Goal: Task Accomplishment & Management: Complete application form

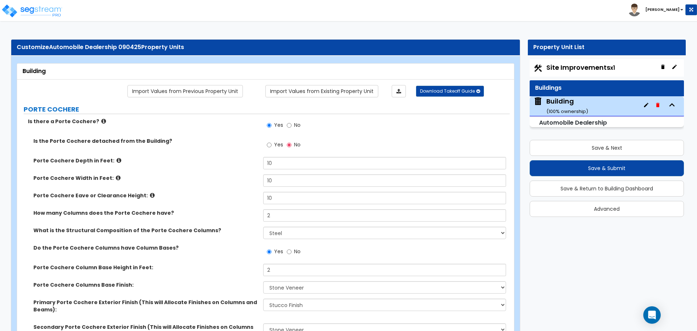
select select "2"
select select "5"
select select "2"
select select "5"
select select "1"
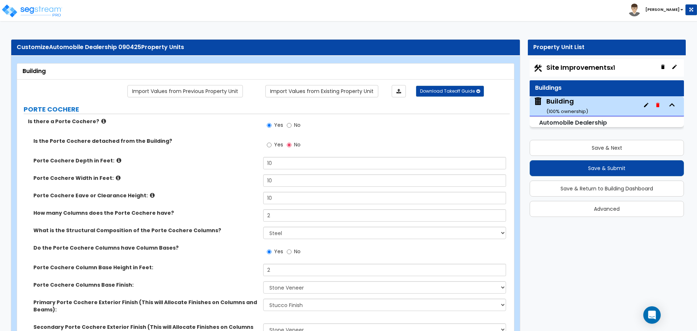
select select "4"
select select "2"
select select "1"
select select "2"
select select "4"
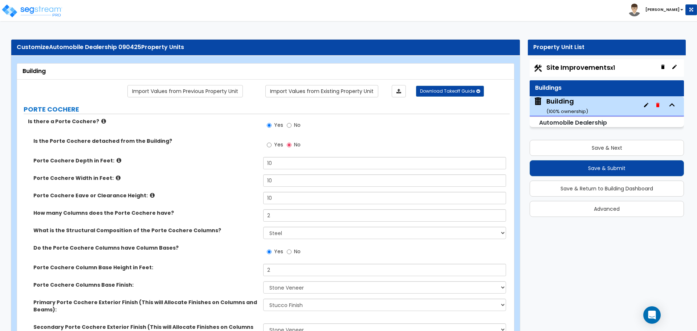
select select "3"
select select "5"
select select "13"
select select "6"
select select "10"
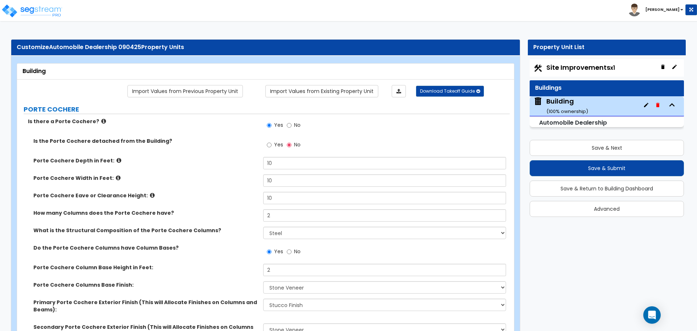
select select "3"
select select "1"
select select "4"
select select "1"
select select "4"
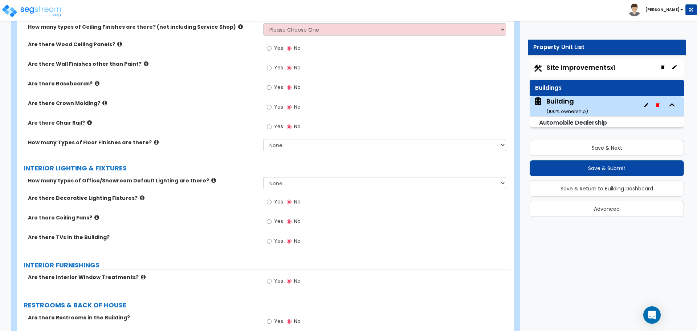
scroll to position [1386, 0]
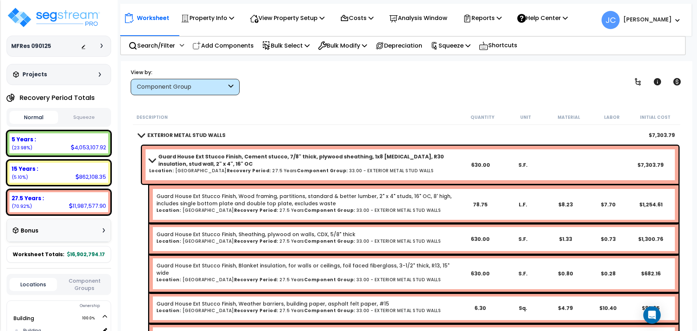
scroll to position [5909, 0]
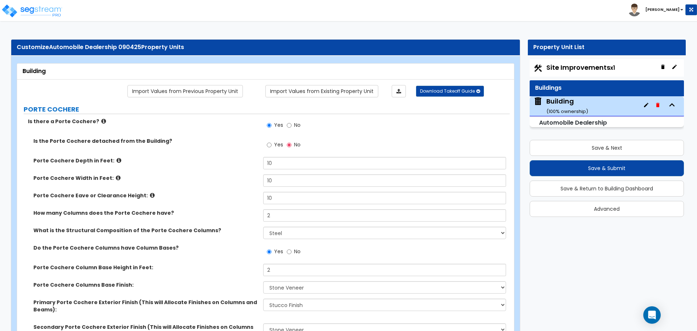
select select "2"
select select "5"
select select "2"
select select "5"
select select "1"
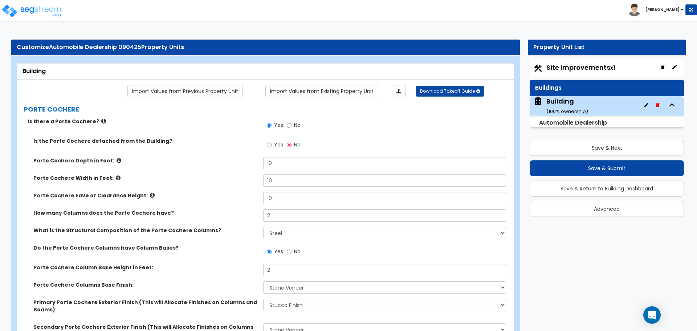
select select "4"
select select "2"
select select "1"
select select "2"
select select "4"
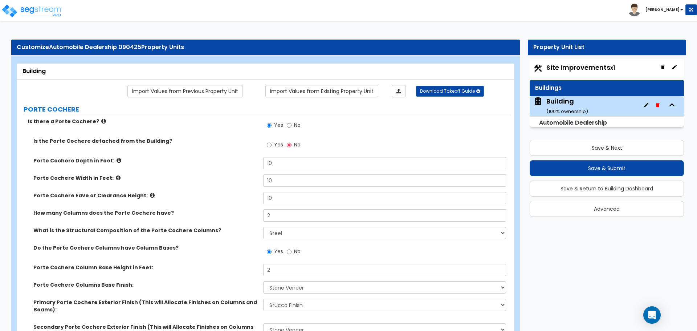
select select "3"
select select "5"
select select "13"
select select "6"
select select "10"
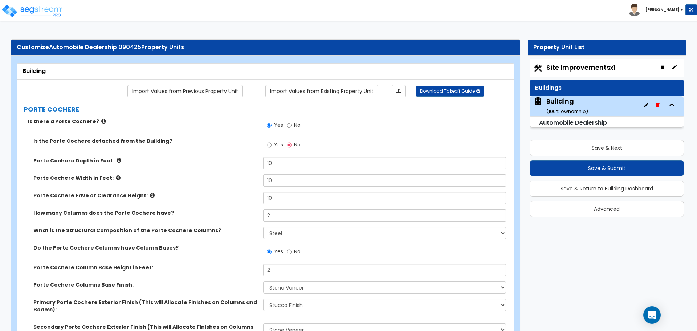
select select "3"
select select "1"
select select "4"
select select "1"
select select "4"
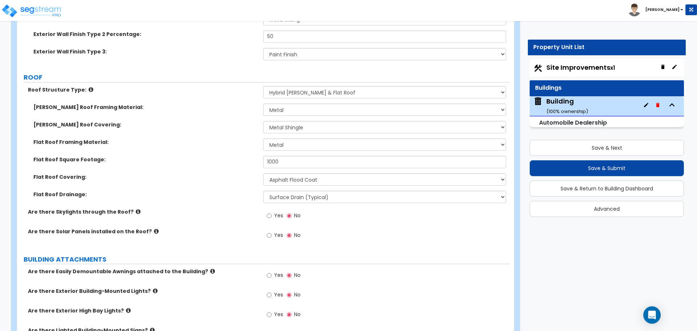
scroll to position [601, 0]
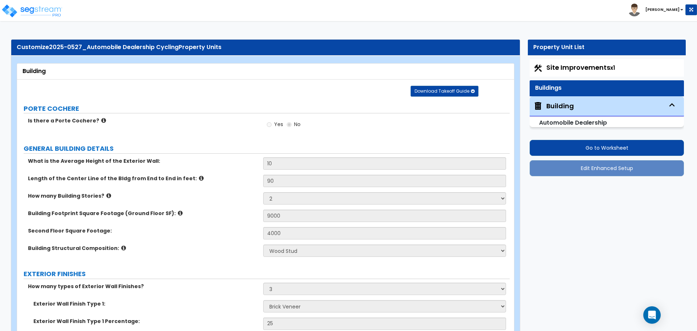
select select "2"
select select "7"
select select "3"
select select "2"
select select "4"
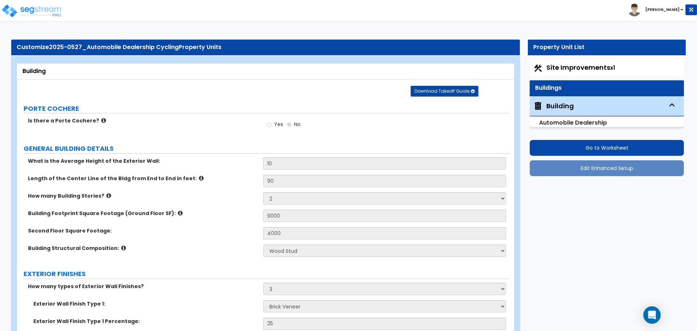
select select "8"
select select "3"
select select "1"
select select "2"
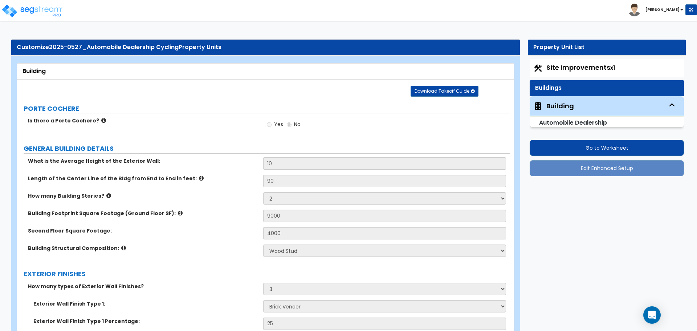
select select "2"
select select "1"
select select "2"
select select "1"
select select "2"
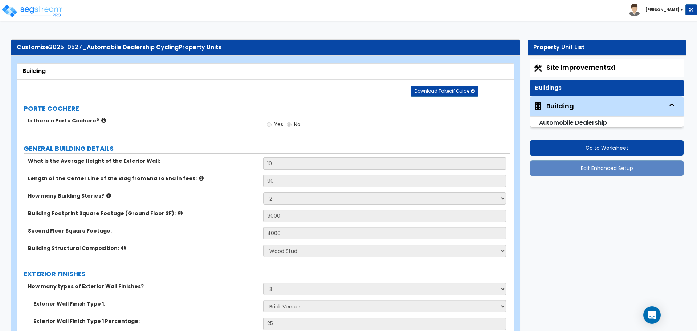
select select "1"
select select "4"
select select "1"
select select "2"
select select "3"
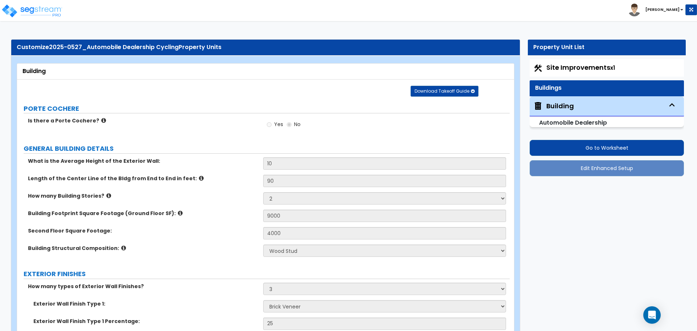
select select "4"
select select "3"
select select "1"
select select "2"
select select "3"
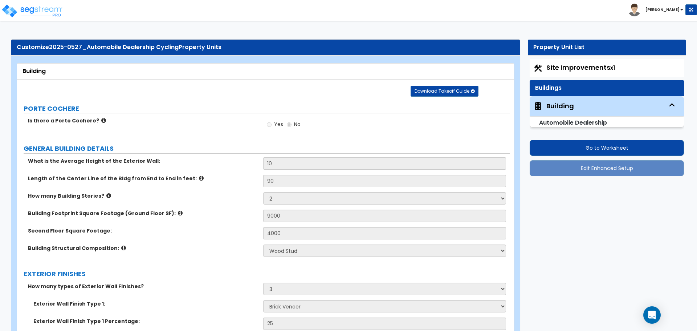
select select "3"
select select "1"
select select "2"
select select "3"
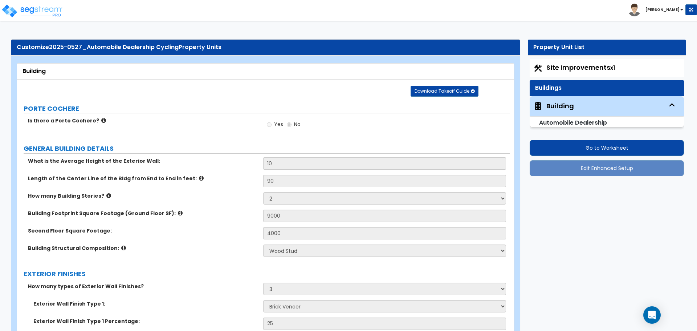
select select "2"
select select "1"
select select "2"
select select "1"
select select "2"
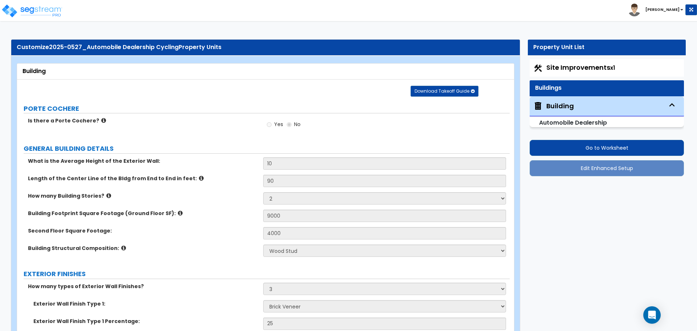
select select "3"
select select "1"
select select "2"
select select "3"
select select "1"
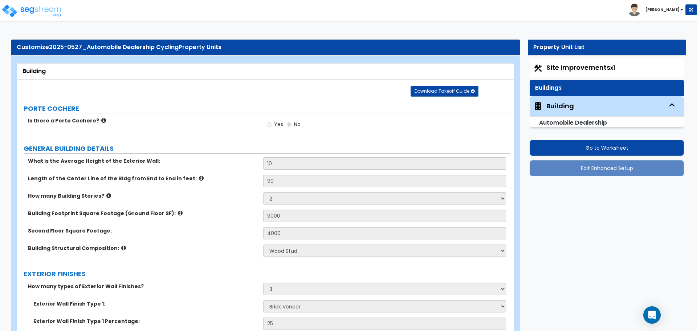
select select "2"
select select "1"
select select "4"
select select "1"
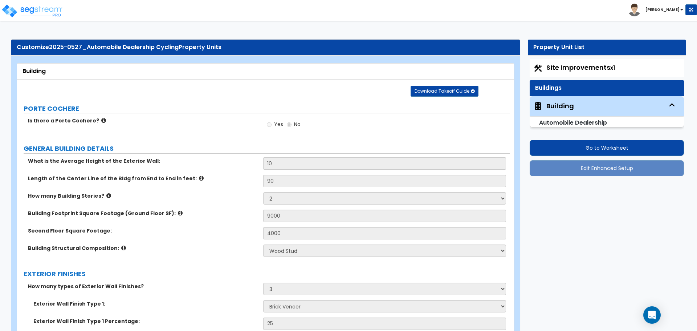
select select "3"
select select "6"
select select "7"
select select "3"
select select "2"
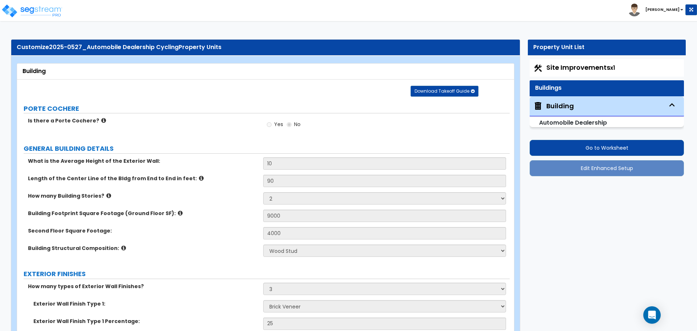
select select "1"
select select "5"
select select "2"
select select "4"
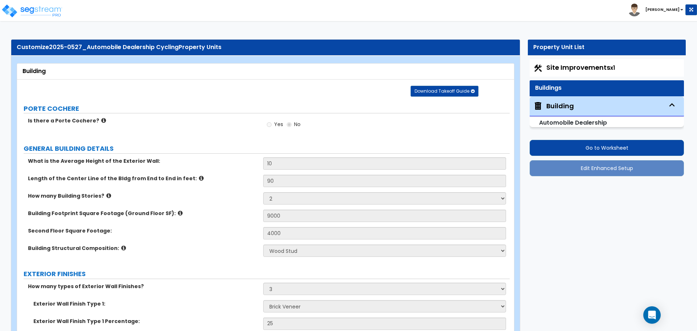
select select "3"
select select "2"
select select "1"
select select "2"
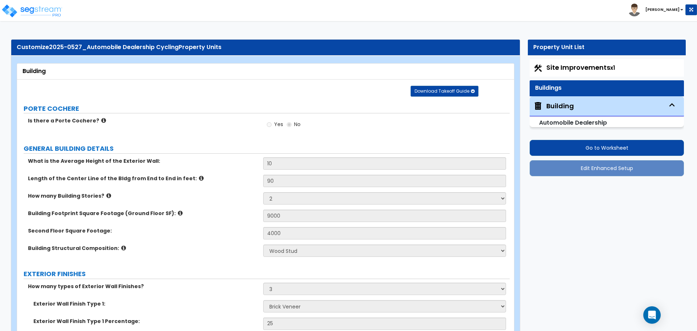
select select "4"
select select "7"
select select "5"
select select "4"
select select "2"
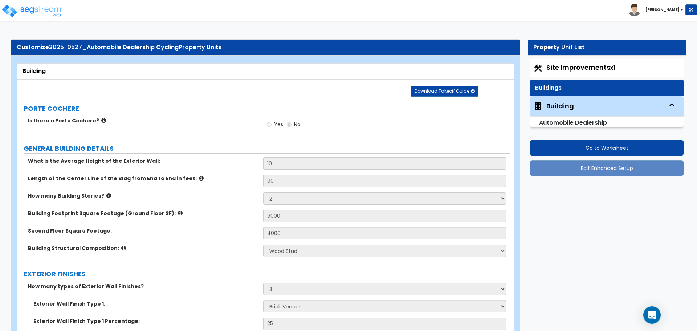
select select "2"
select select "1"
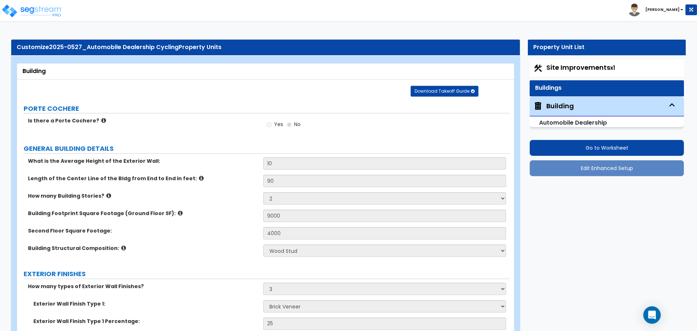
select select "1"
select select "2"
select select "3"
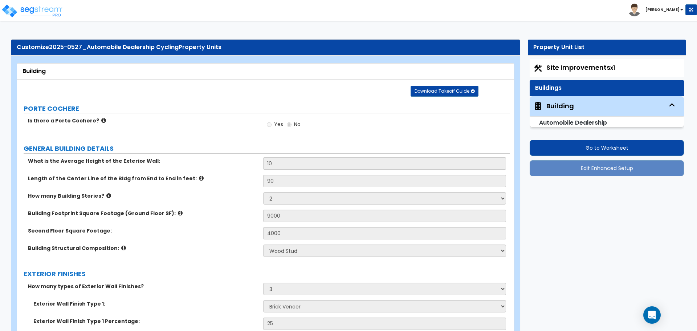
select select "3"
select select "2"
select select "1"
select select "3"
select select "1"
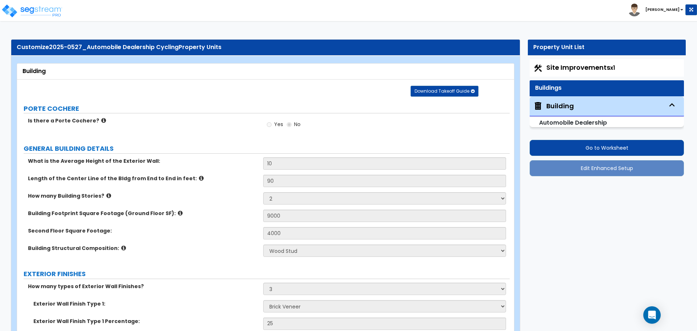
select select "2"
select select "1"
select select "2"
select select "3"
select select "1"
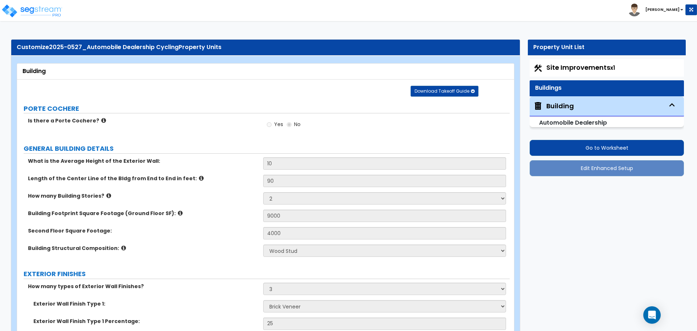
select select "2"
select select "3"
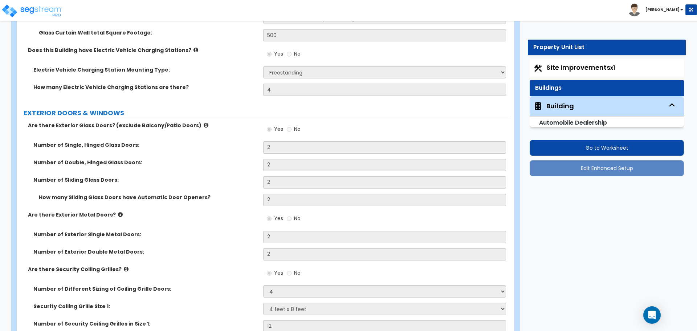
scroll to position [1111, 0]
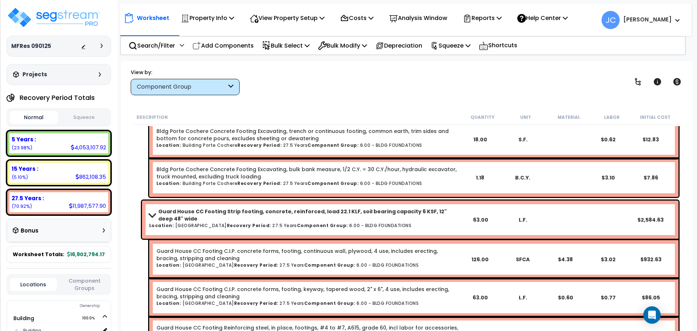
scroll to position [663, 0]
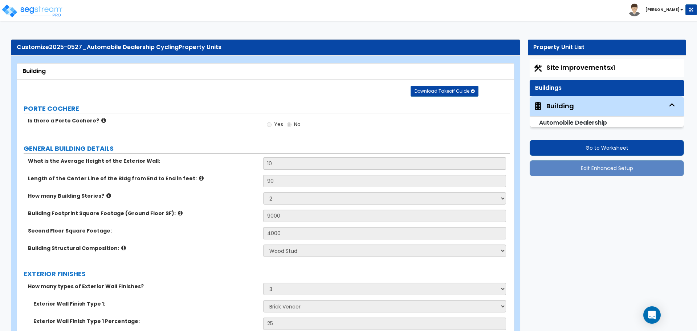
select select "2"
select select "7"
select select "3"
select select "2"
select select "4"
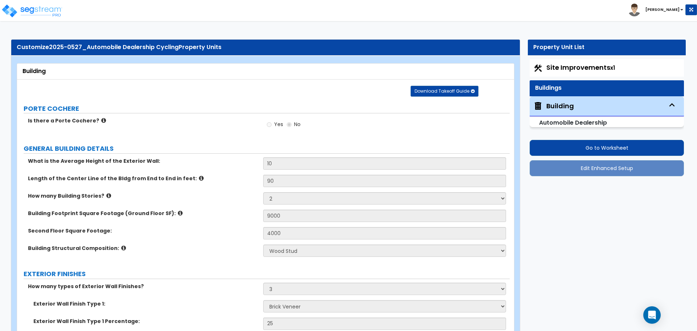
select select "8"
select select "3"
select select "1"
select select "2"
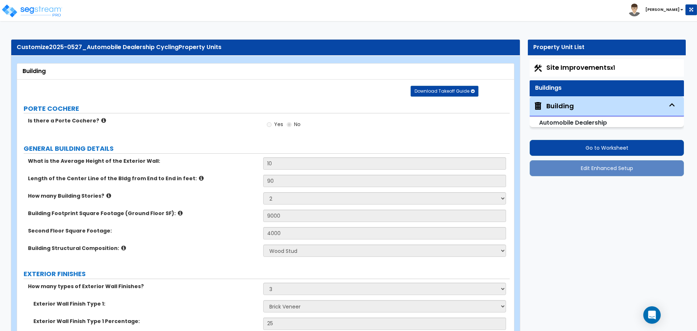
select select "2"
select select "1"
select select "2"
select select "1"
select select "2"
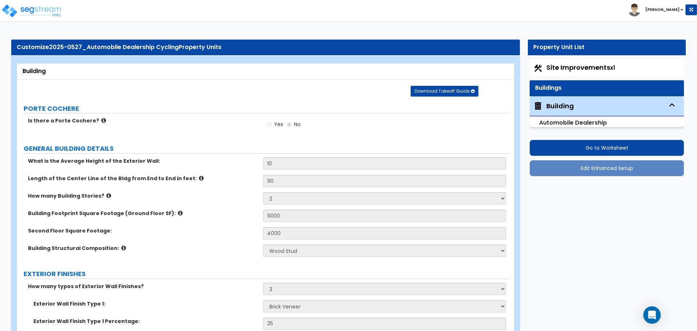
select select "1"
select select "4"
select select "1"
select select "2"
select select "3"
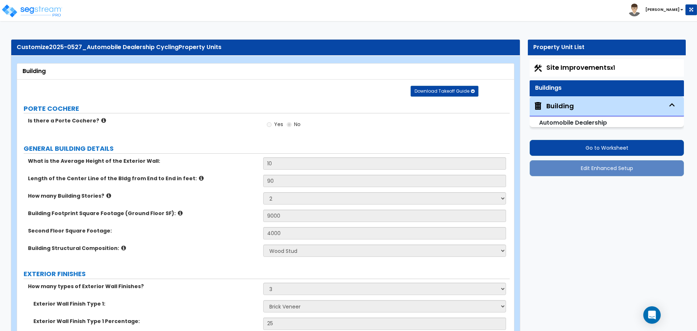
select select "4"
select select "3"
select select "1"
select select "2"
select select "3"
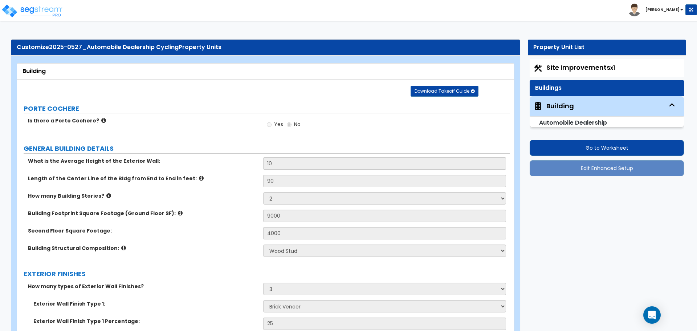
select select "3"
select select "1"
select select "2"
select select "3"
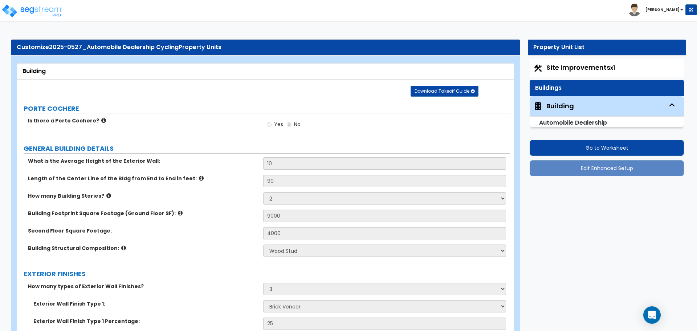
select select "2"
select select "1"
select select "2"
select select "1"
select select "2"
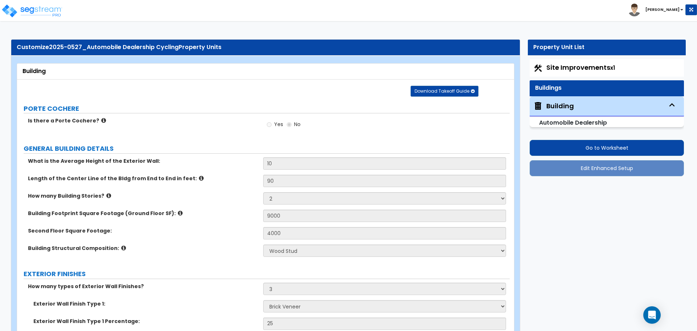
select select "3"
select select "1"
select select "2"
select select "3"
select select "1"
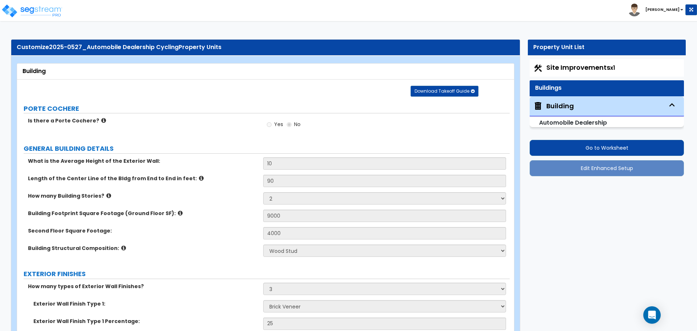
select select "2"
select select "1"
select select "4"
select select "1"
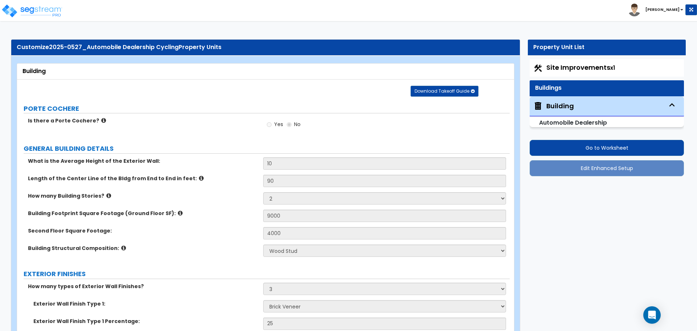
select select "3"
select select "6"
select select "7"
select select "3"
select select "2"
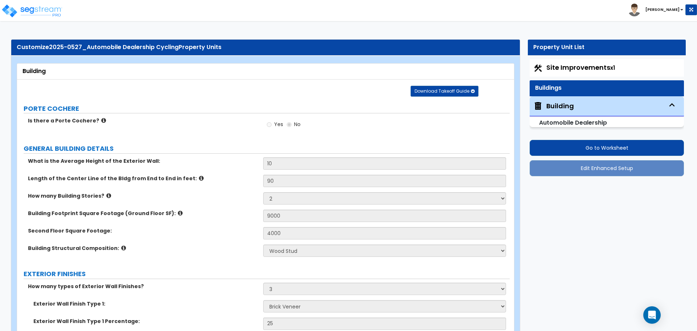
select select "1"
select select "5"
select select "2"
select select "4"
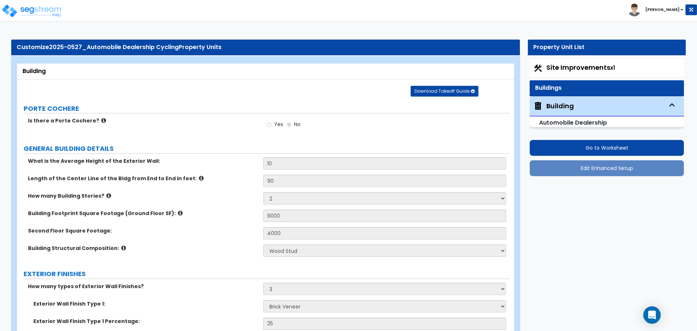
select select "3"
select select "2"
select select "1"
select select "2"
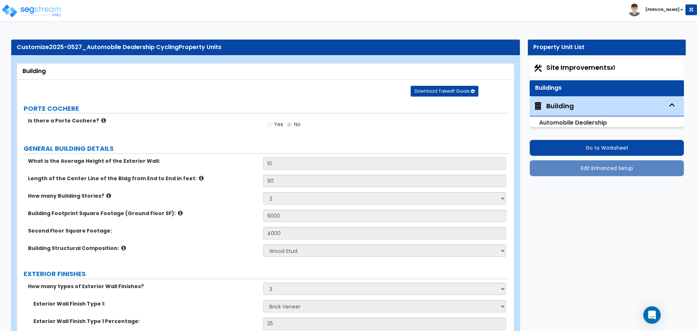
select select "4"
select select "7"
select select "5"
select select "4"
select select "2"
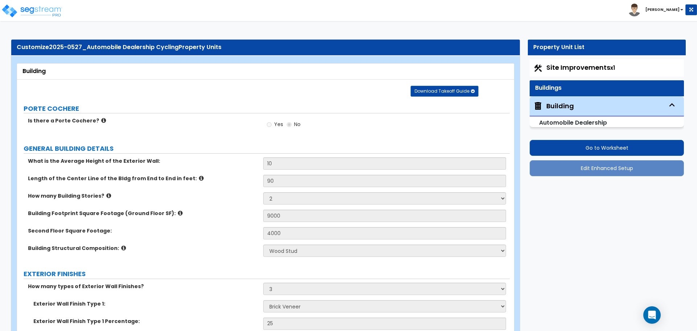
select select "2"
select select "1"
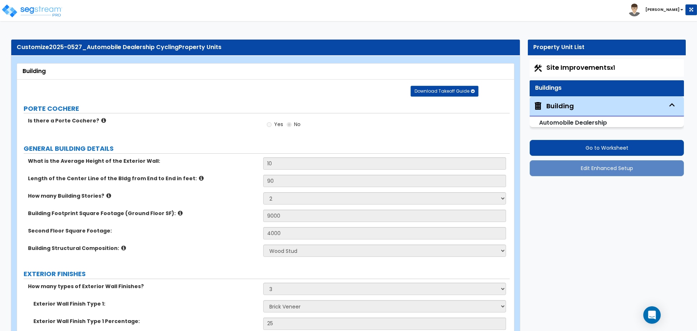
select select "1"
select select "2"
select select "3"
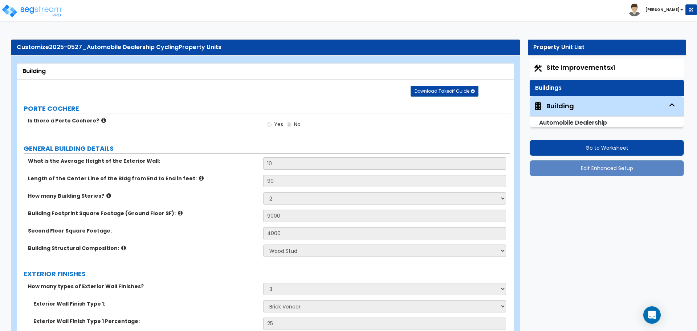
select select "3"
select select "2"
select select "1"
select select "3"
select select "1"
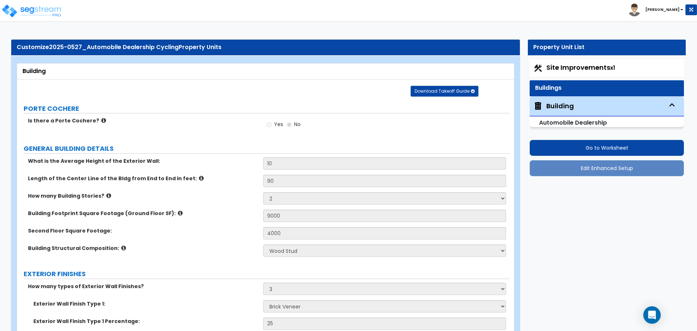
select select "2"
select select "1"
select select "2"
select select "3"
select select "1"
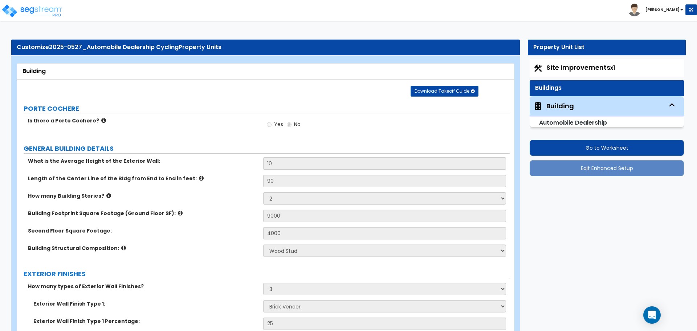
select select "2"
select select "3"
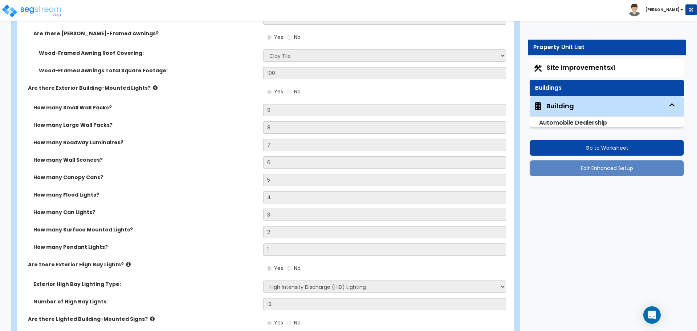
scroll to position [694, 0]
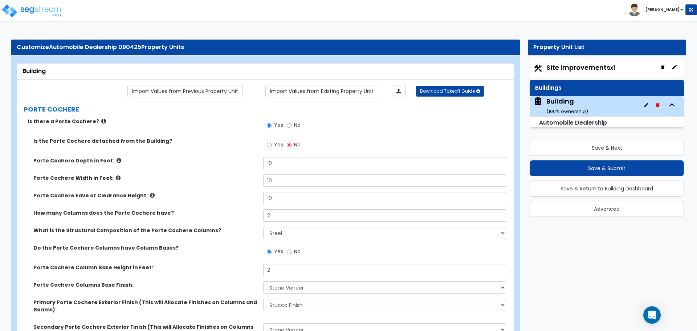
select select "2"
select select "5"
select select "2"
select select "5"
select select "1"
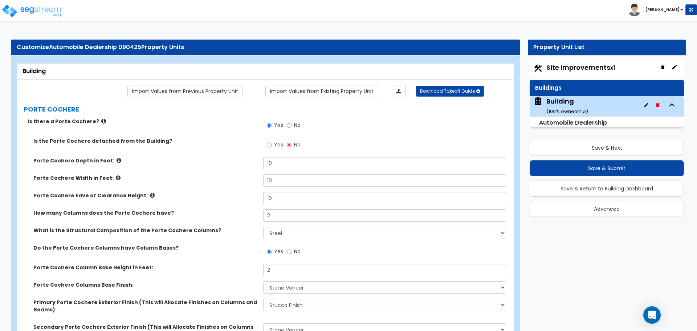
select select "4"
select select "2"
select select "1"
select select "2"
select select "4"
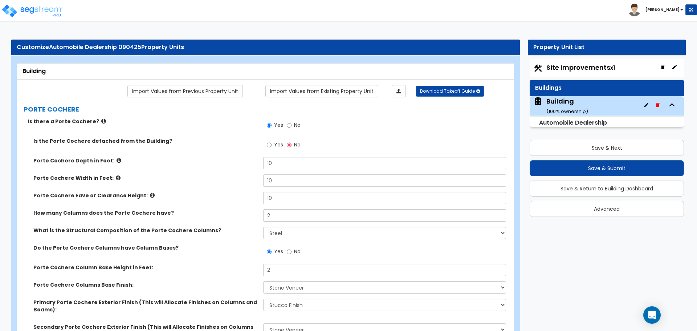
select select "3"
select select "5"
select select "13"
select select "6"
select select "10"
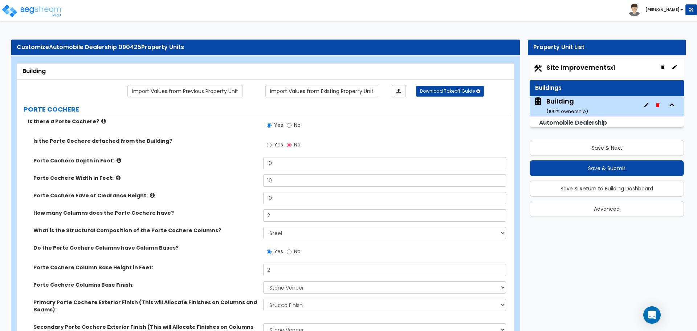
select select "3"
select select "1"
select select "4"
select select "1"
select select "4"
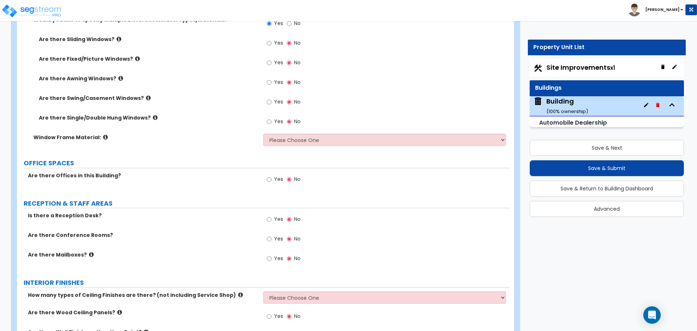
scroll to position [1168, 0]
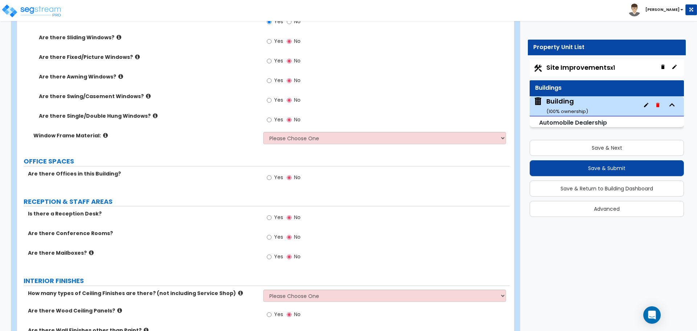
click at [279, 180] on label "Yes" at bounding box center [275, 178] width 16 height 12
click at [271, 180] on input "Yes" at bounding box center [269, 177] width 5 height 8
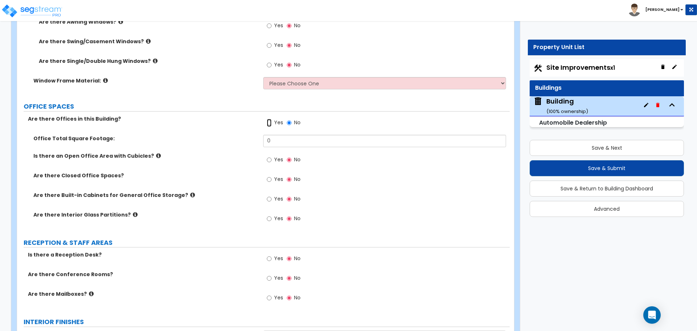
scroll to position [860, 0]
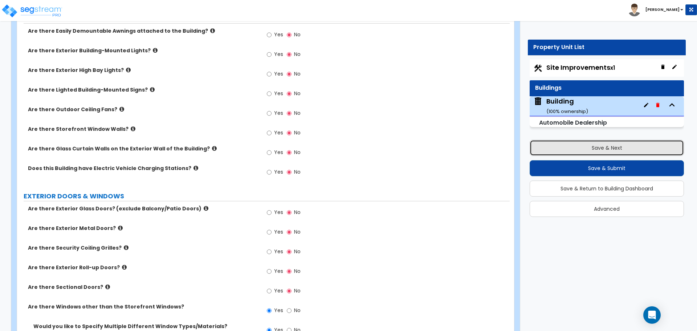
click at [566, 150] on button "Save & Next" at bounding box center [607, 148] width 154 height 16
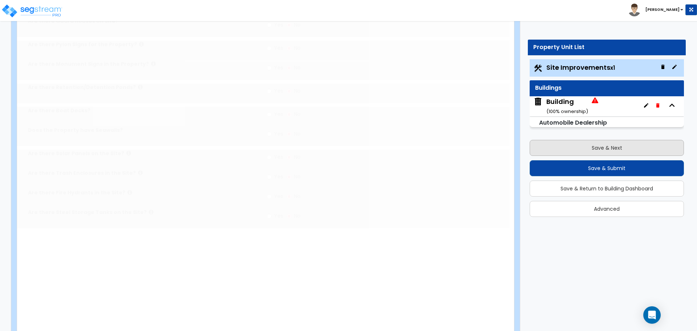
scroll to position [0, 0]
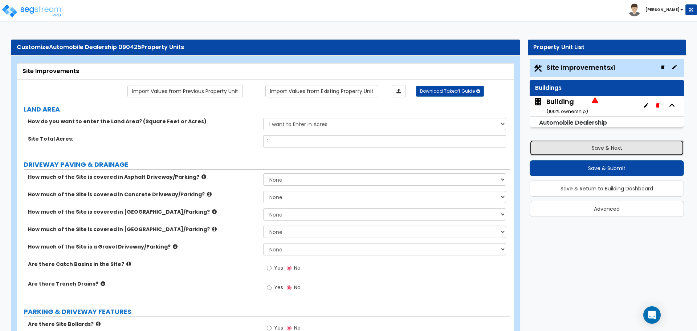
click at [554, 143] on button "Save & Next" at bounding box center [607, 148] width 154 height 16
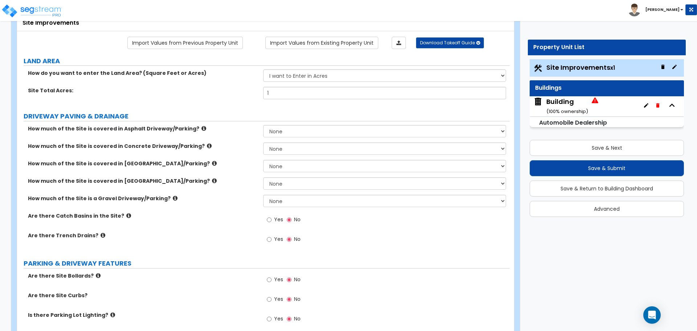
select select "2"
select select "5"
select select "2"
select select "5"
select select "1"
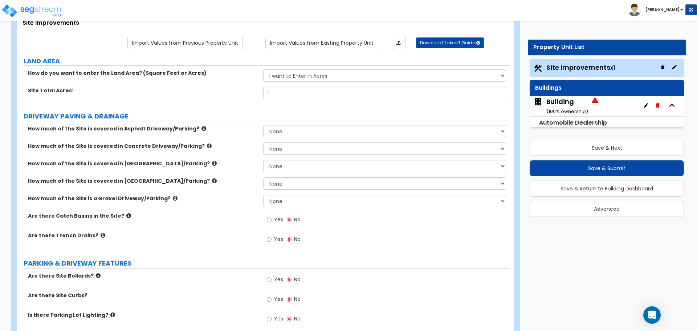
select select "4"
select select "2"
select select "1"
select select "2"
select select "4"
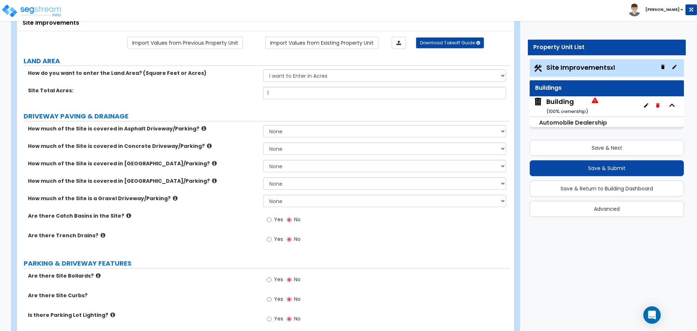
select select "3"
select select "5"
select select "13"
select select "6"
select select "10"
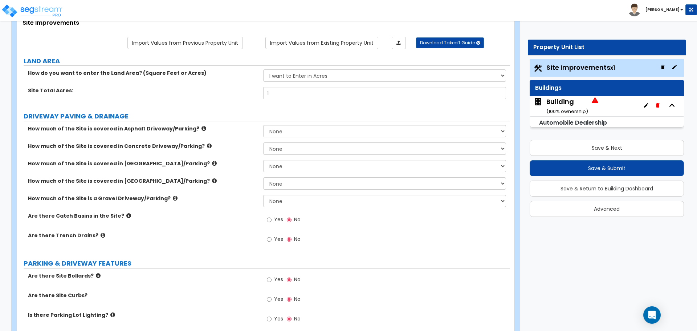
select select "3"
select select "1"
select select "4"
select select "1"
select select "4"
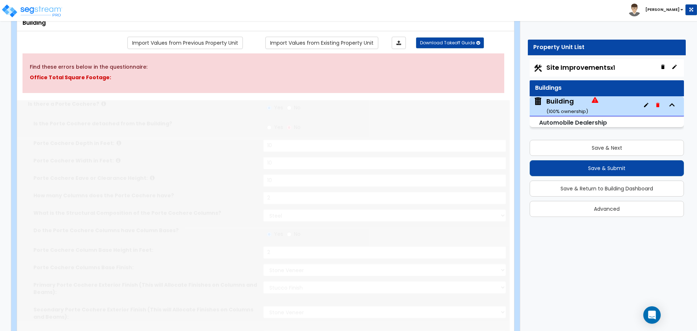
type input "1000"
radio input "true"
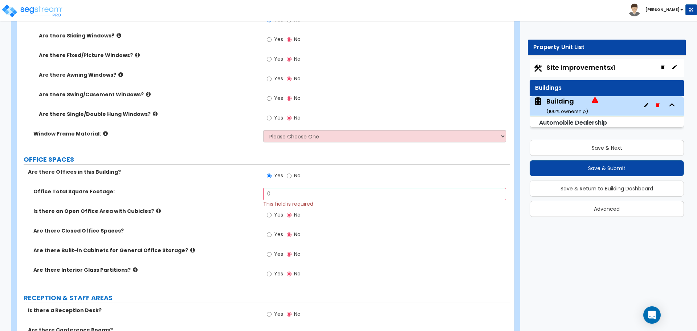
scroll to position [1214, 0]
click at [323, 192] on input "0" at bounding box center [384, 193] width 242 height 12
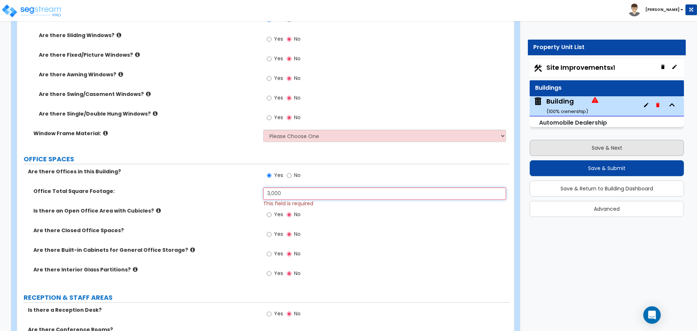
type input "3,000"
click at [552, 146] on button "Save & Next" at bounding box center [607, 148] width 154 height 16
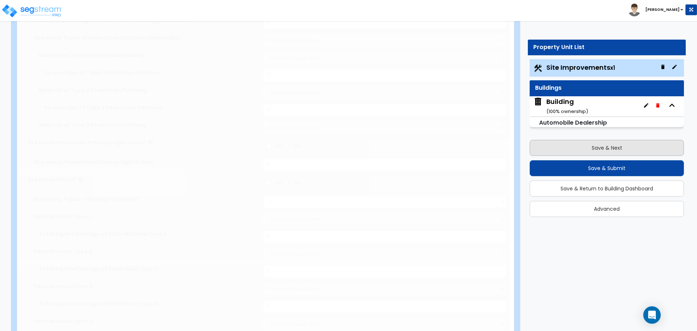
type input "1"
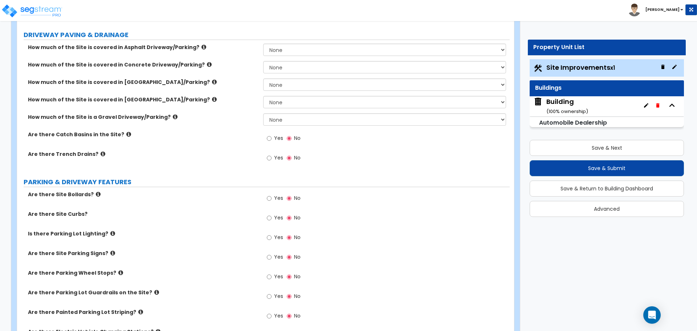
scroll to position [0, 0]
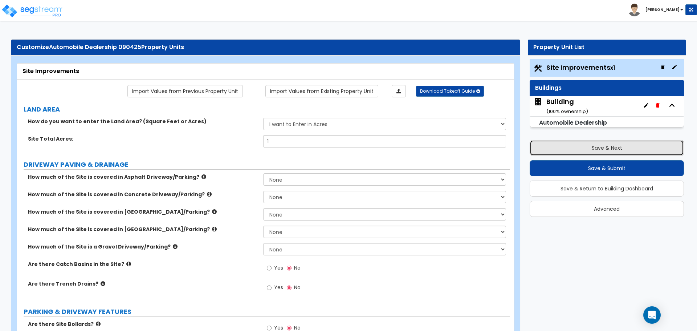
click at [556, 150] on button "Save & Next" at bounding box center [607, 148] width 154 height 16
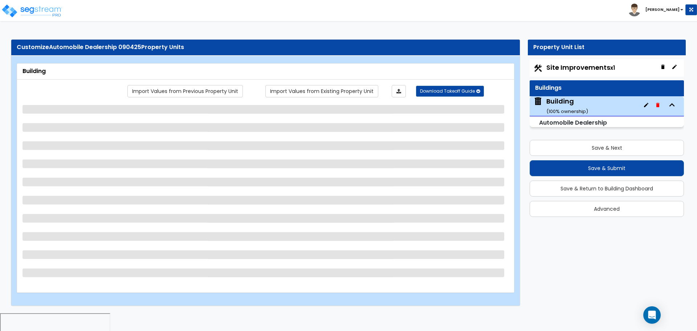
select select "2"
select select "5"
select select "2"
select select "5"
select select "1"
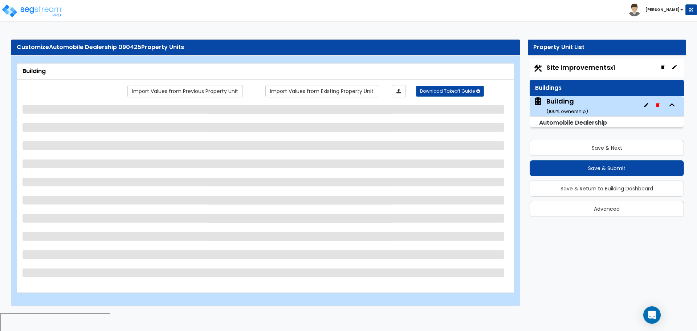
select select "4"
select select "2"
select select "1"
select select "2"
select select "4"
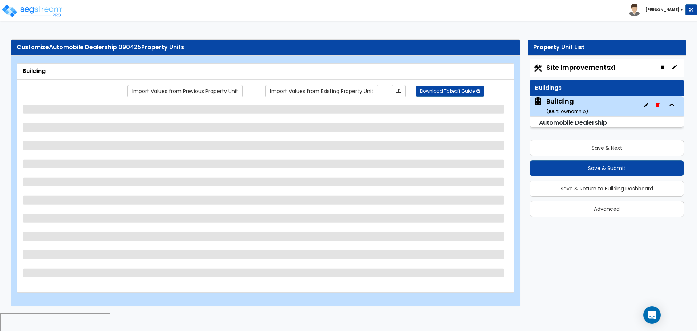
select select "3"
select select "5"
select select "13"
select select "6"
select select "10"
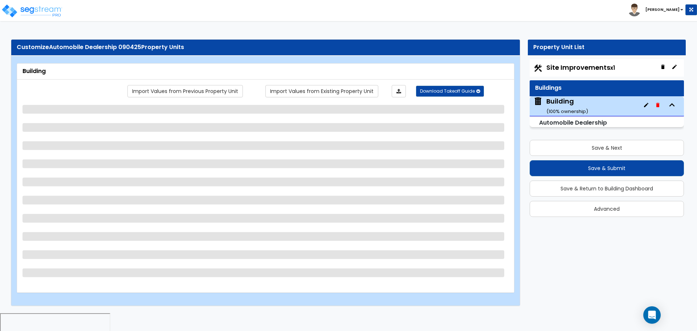
select select "3"
select select "1"
select select "4"
select select "1"
select select "4"
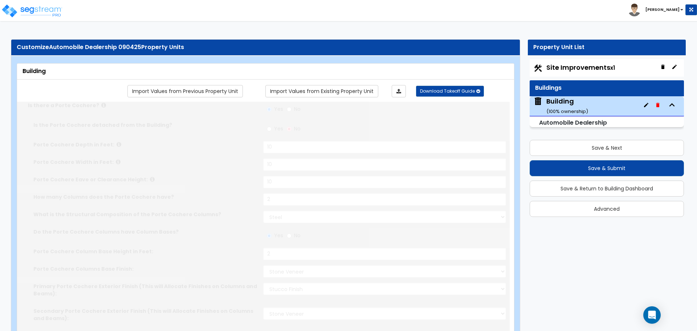
type input "1000"
radio input "true"
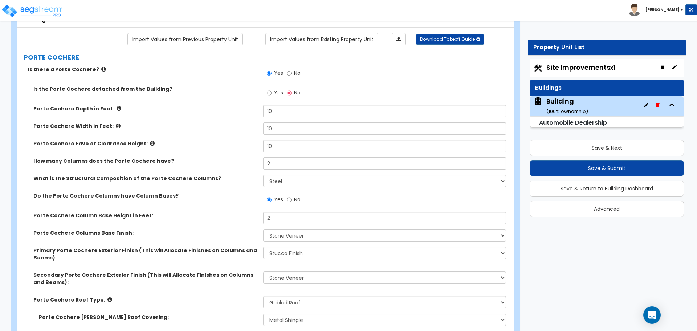
scroll to position [42, 0]
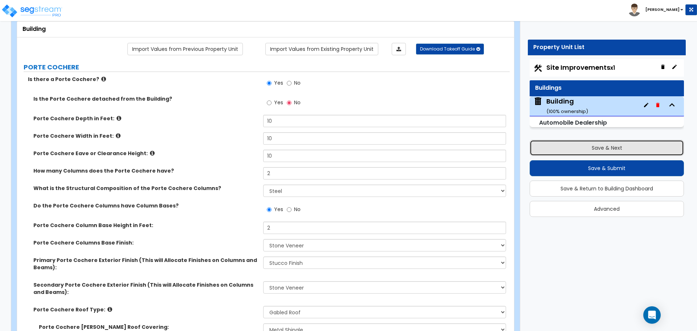
click at [561, 143] on button "Save & Next" at bounding box center [607, 148] width 154 height 16
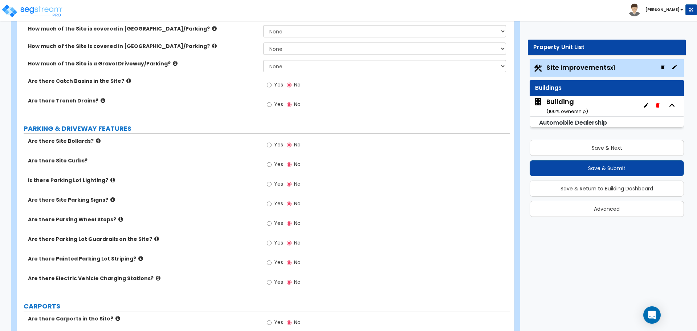
scroll to position [0, 0]
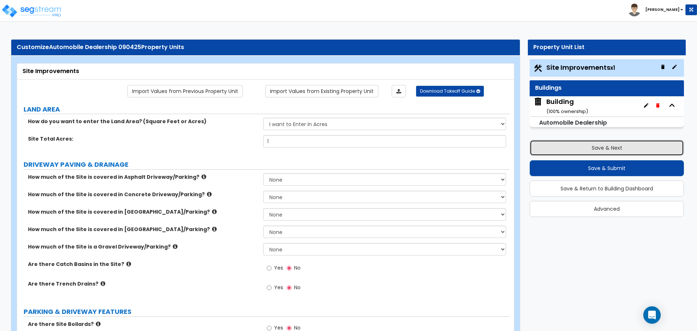
click at [553, 147] on button "Save & Next" at bounding box center [607, 148] width 154 height 16
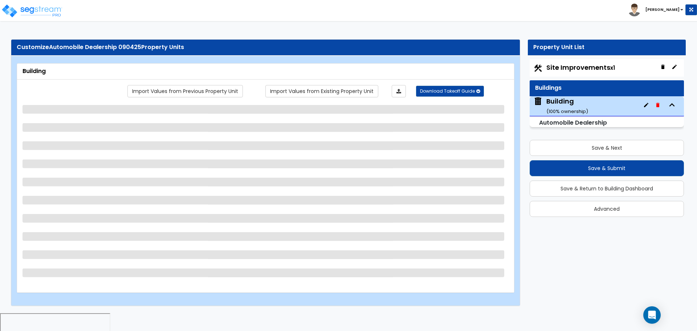
select select "2"
select select "5"
select select "2"
select select "5"
select select "1"
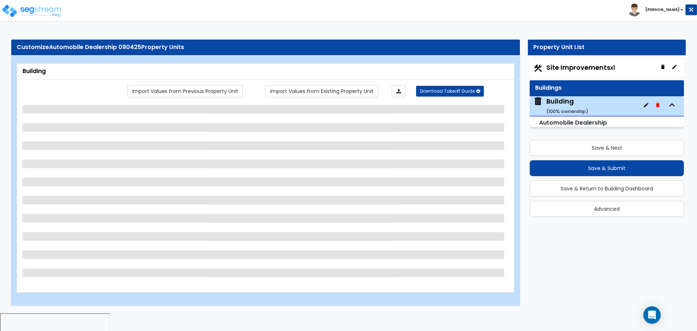
select select "4"
select select "2"
select select "1"
select select "2"
select select "4"
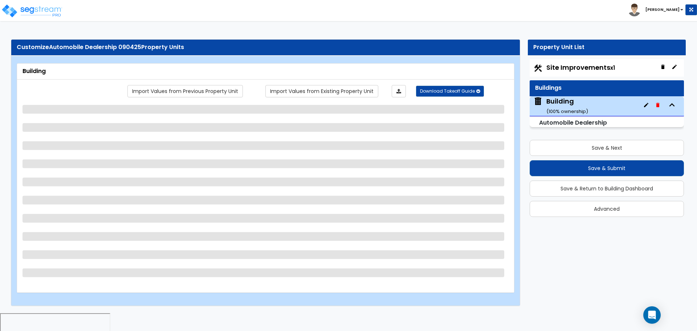
select select "3"
select select "5"
select select "13"
select select "6"
select select "10"
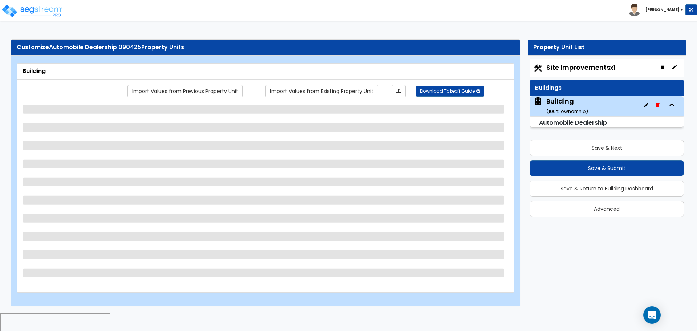
select select "3"
select select "1"
select select "4"
select select "1"
select select "4"
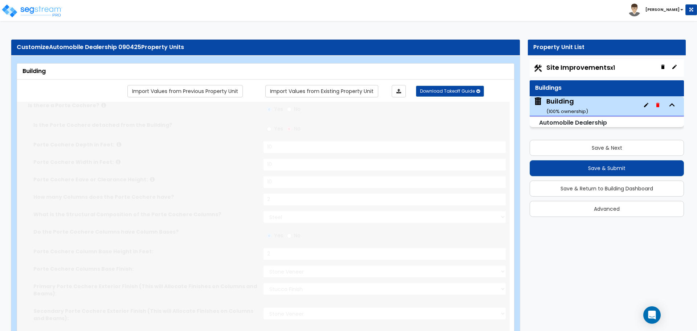
type input "1000"
radio input "true"
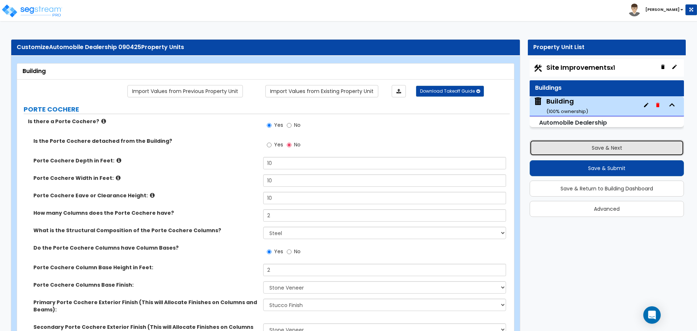
click at [568, 143] on button "Save & Next" at bounding box center [607, 148] width 154 height 16
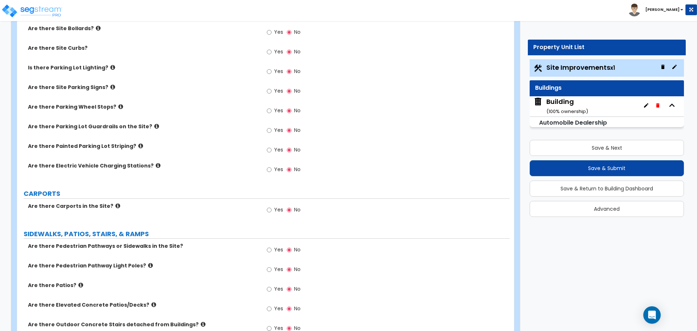
scroll to position [272, 0]
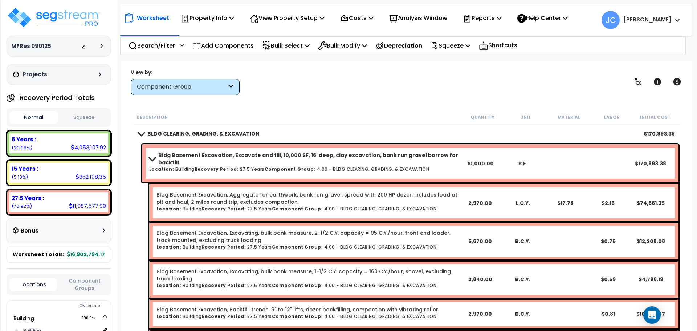
scroll to position [663, 0]
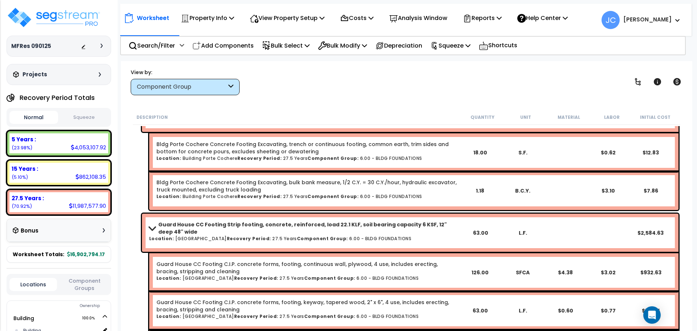
click at [643, 13] on span "[PERSON_NAME]" at bounding box center [640, 20] width 79 height 18
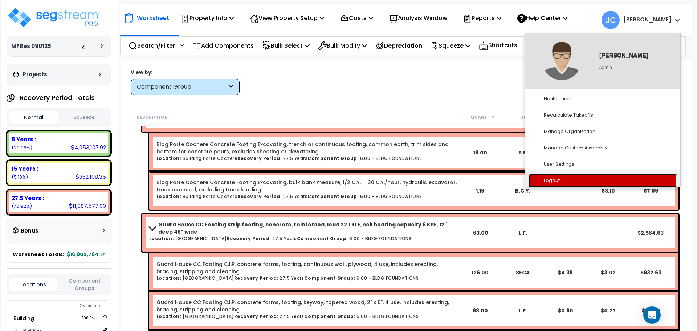
click at [565, 179] on link "Logout" at bounding box center [602, 180] width 148 height 13
